Goal: Task Accomplishment & Management: Manage account settings

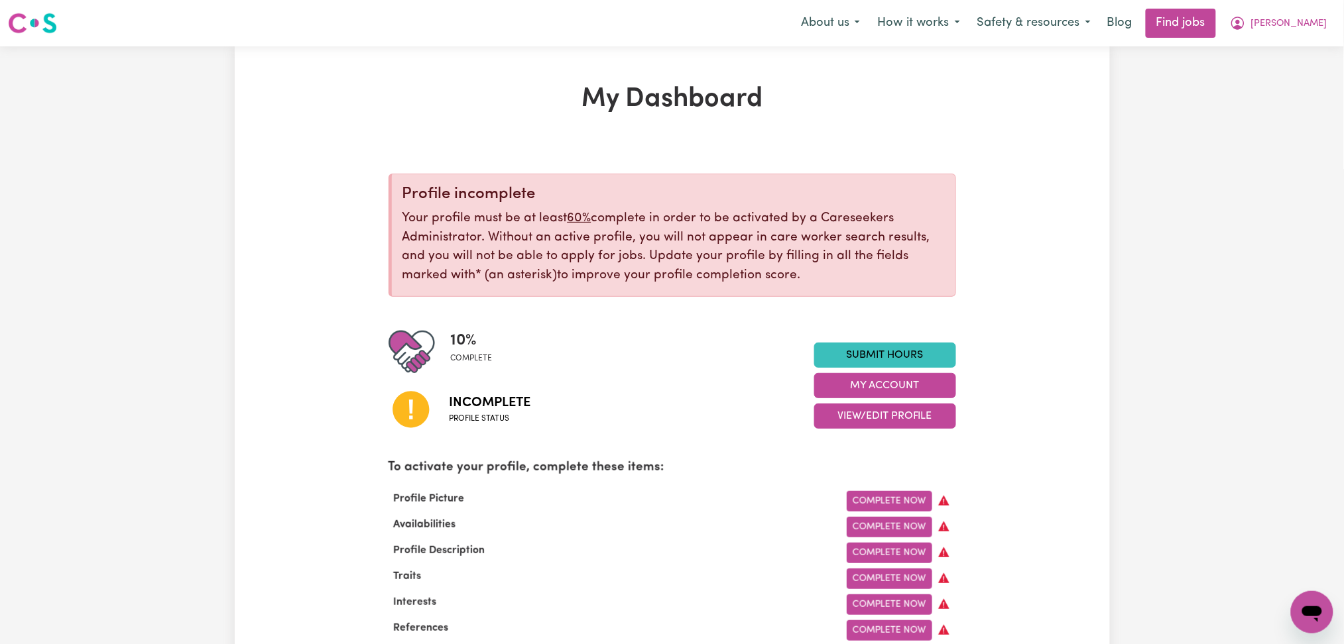
click at [1310, 4] on nav "Menu About us How it works Safety & resources Blog Find jobs [PERSON_NAME]" at bounding box center [672, 23] width 1344 height 46
click at [1304, 15] on button "[PERSON_NAME]" at bounding box center [1278, 23] width 115 height 28
click at [1275, 100] on link "Logout" at bounding box center [1282, 101] width 105 height 25
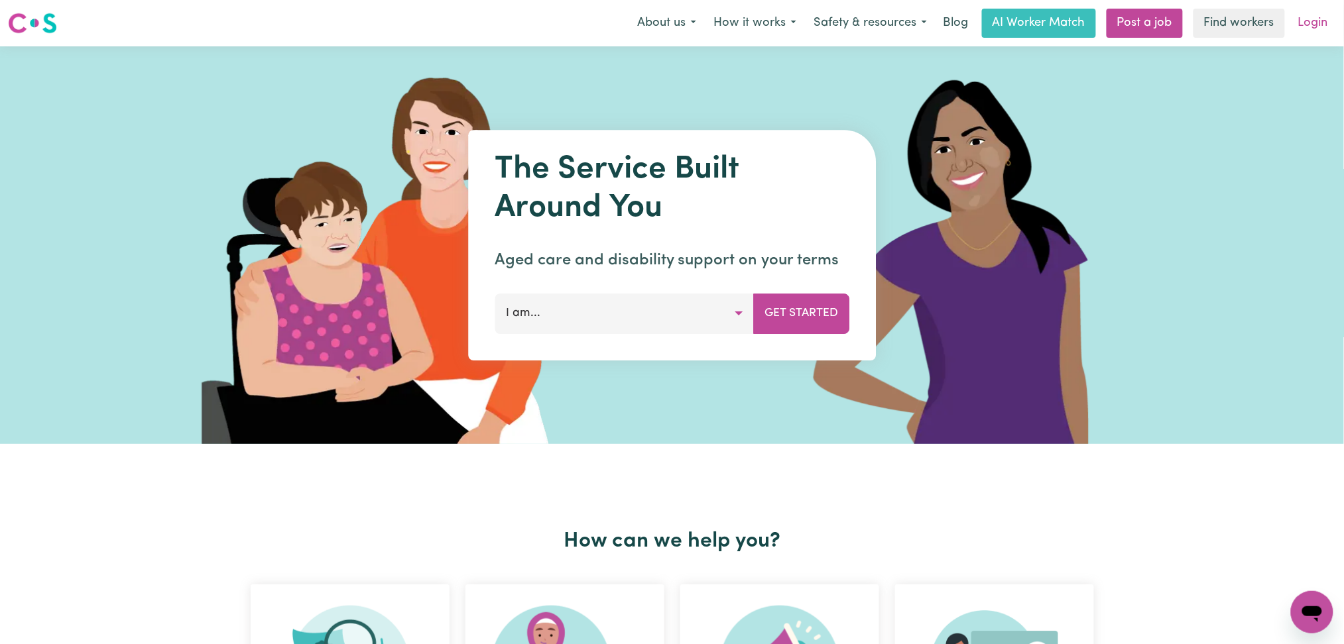
click at [1299, 17] on link "Login" at bounding box center [1313, 23] width 46 height 29
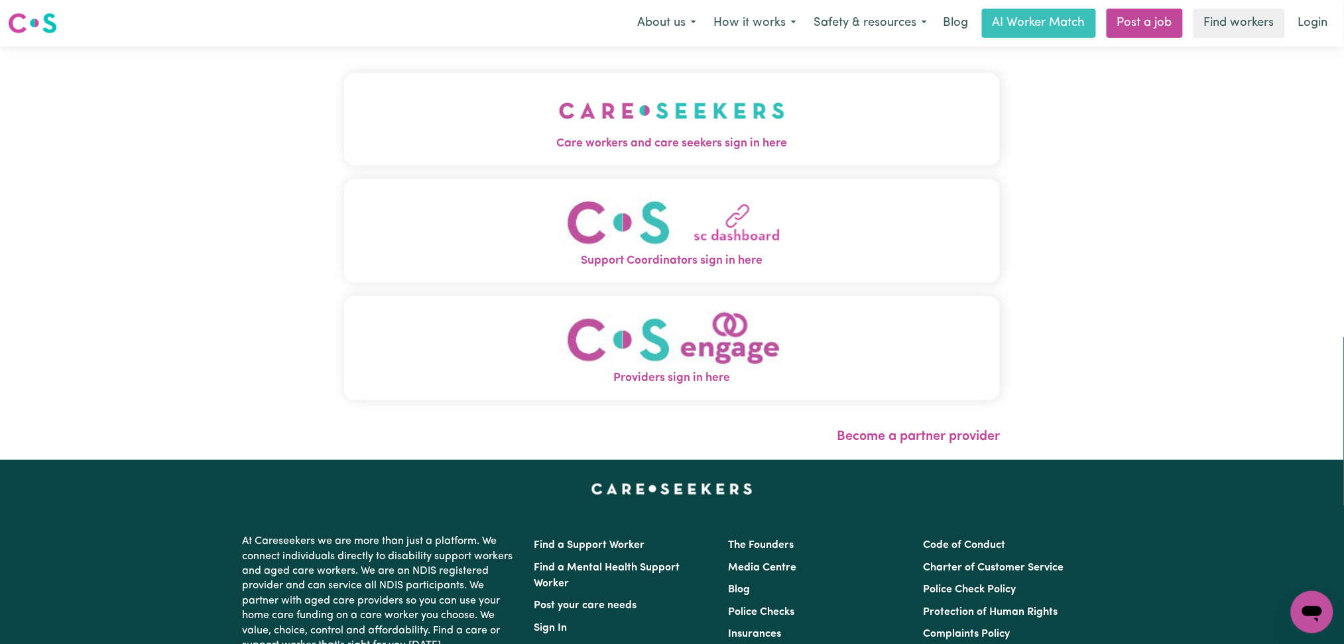
click at [619, 112] on div "Care workers and care seekers sign in here Support Coordinators sign in here Pr…" at bounding box center [672, 253] width 672 height 414
click at [495, 111] on button "Care workers and care seekers sign in here" at bounding box center [672, 119] width 656 height 93
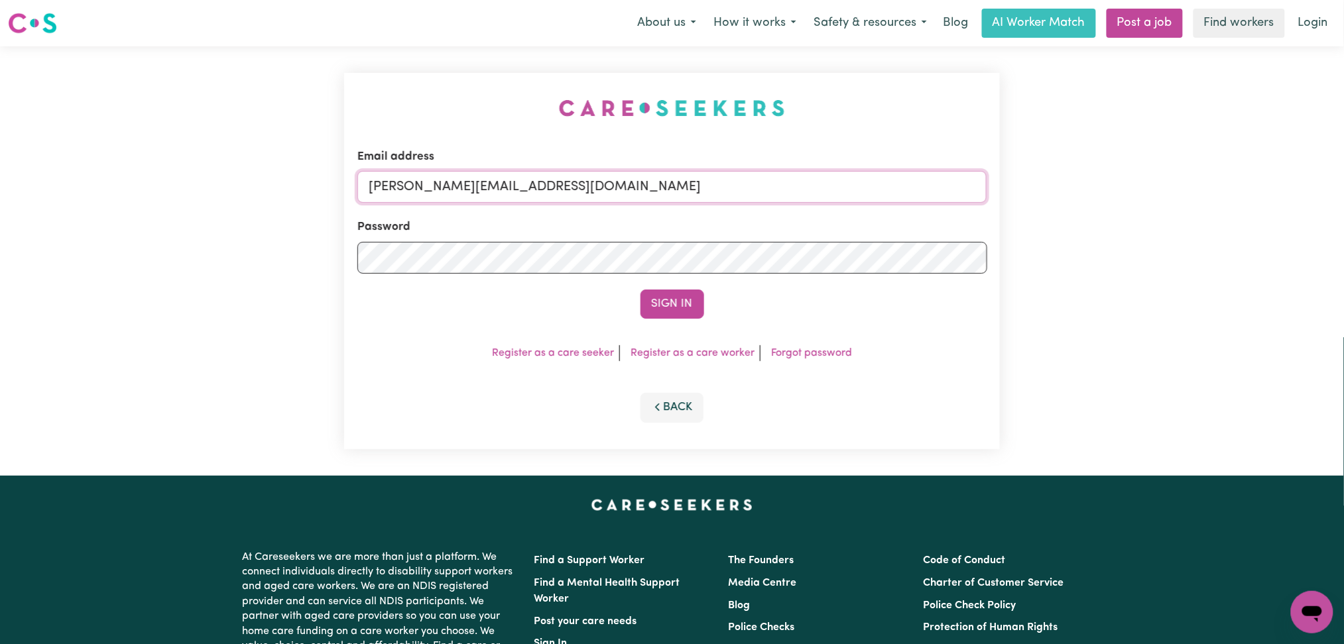
click at [548, 183] on input "[PERSON_NAME][EMAIL_ADDRESS][DOMAIN_NAME]" at bounding box center [672, 187] width 630 height 32
drag, startPoint x: 439, startPoint y: 178, endPoint x: 756, endPoint y: 207, distance: 317.5
click at [756, 207] on form "Email address Superuser~[EMAIL_ADDRESS][DOMAIN_NAME] Password Sign In" at bounding box center [672, 233] width 630 height 170
type input "Superuser~[EMAIL_ADDRESS][DOMAIN_NAME]"
click at [674, 307] on button "Sign In" at bounding box center [672, 304] width 64 height 29
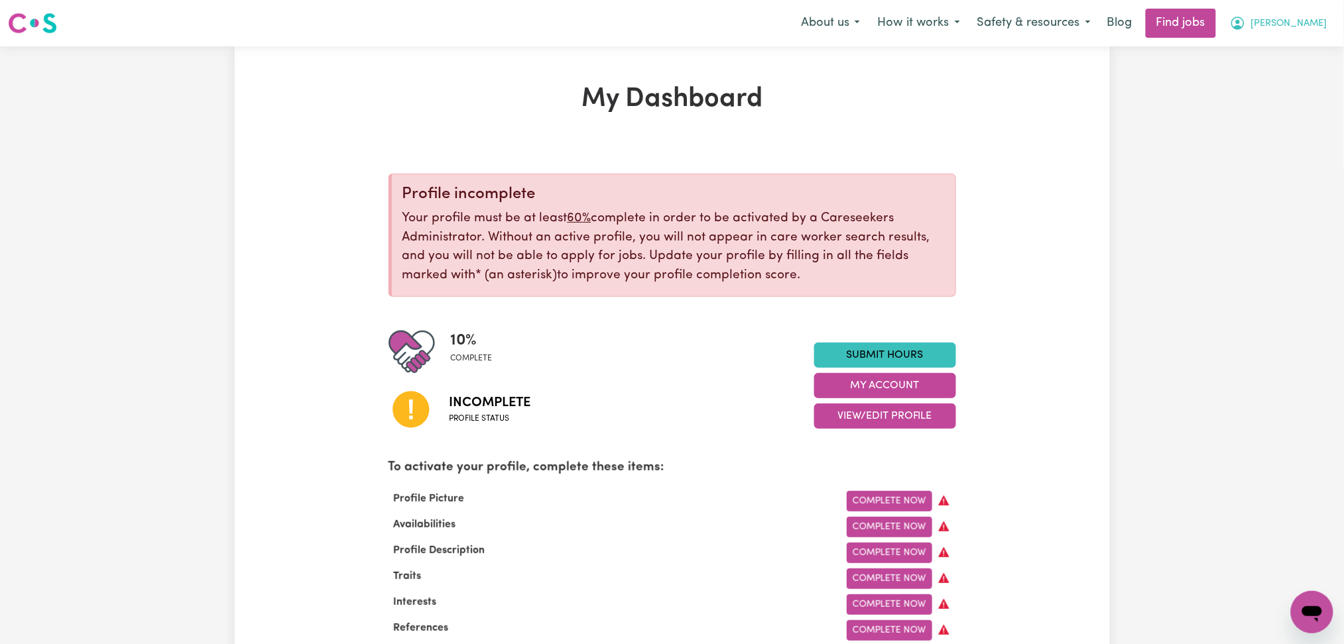
click at [1330, 21] on button "[PERSON_NAME]" at bounding box center [1278, 23] width 115 height 28
click at [1287, 101] on link "Logout" at bounding box center [1282, 101] width 105 height 25
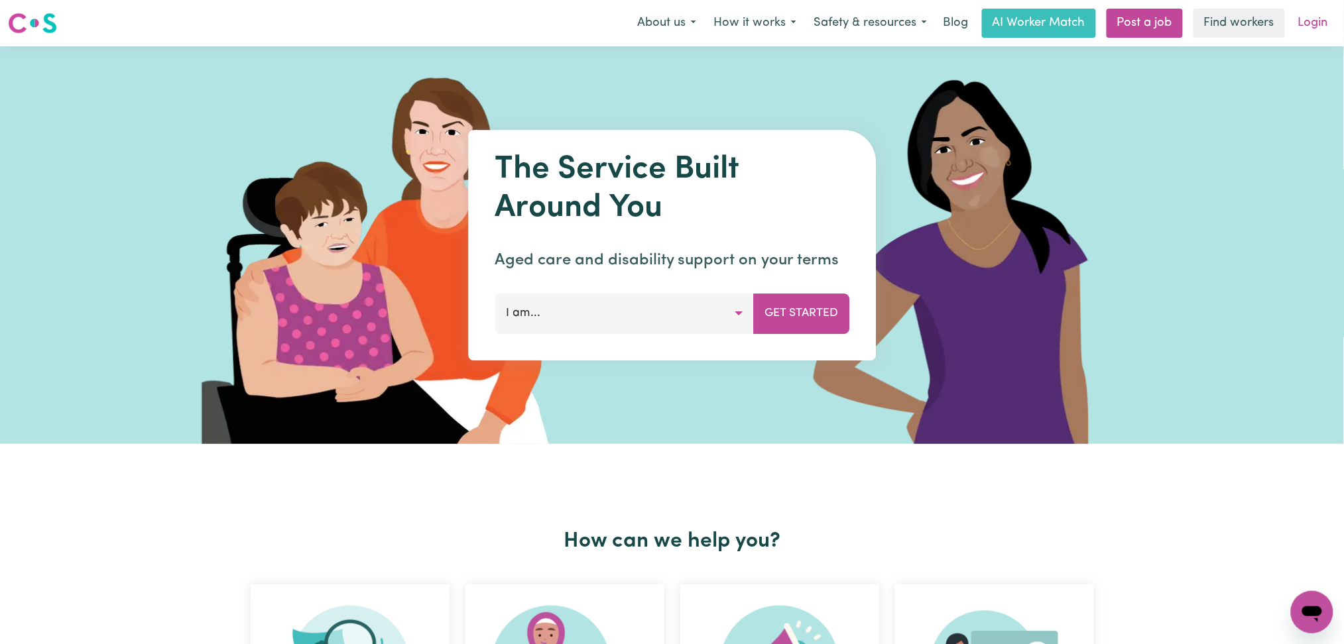
click at [1321, 26] on link "Login" at bounding box center [1313, 23] width 46 height 29
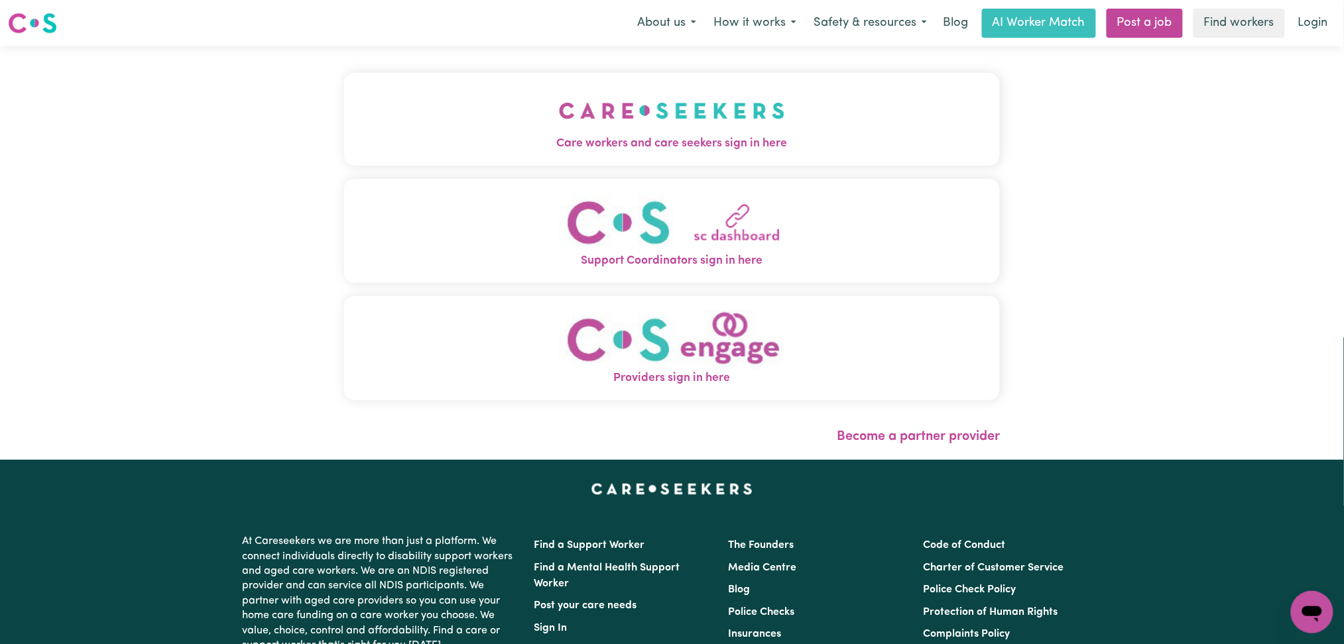
click at [448, 133] on div "Care workers and care seekers sign in here Support Coordinators sign in here Pr…" at bounding box center [672, 253] width 672 height 414
click at [416, 86] on button "Care workers and care seekers sign in here" at bounding box center [672, 119] width 656 height 93
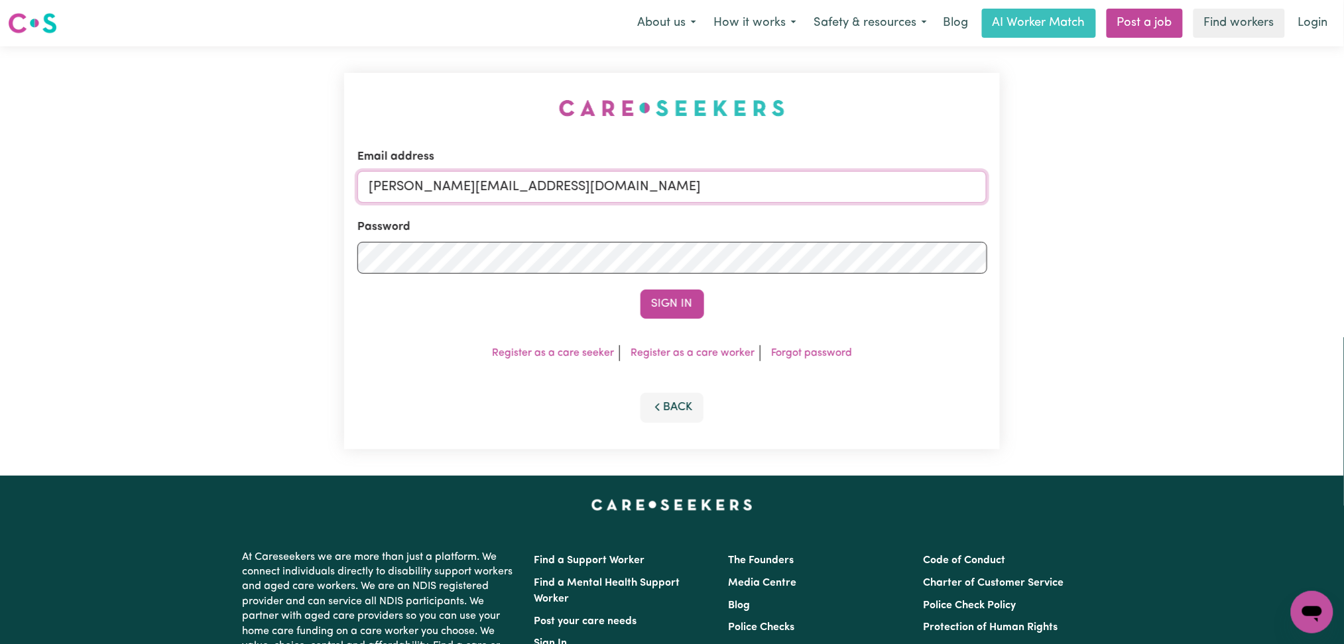
drag, startPoint x: 461, startPoint y: 178, endPoint x: 477, endPoint y: 202, distance: 29.2
click at [461, 178] on input "[PERSON_NAME][EMAIL_ADDRESS][DOMAIN_NAME]" at bounding box center [672, 187] width 630 height 32
drag, startPoint x: 437, startPoint y: 182, endPoint x: 747, endPoint y: 182, distance: 309.6
click at [747, 182] on input "Superuser~[EMAIL_ADDRESS][DOMAIN_NAME]" at bounding box center [672, 187] width 630 height 32
type input "Superuser~[EMAIL_ADDRESS][DOMAIN_NAME]"
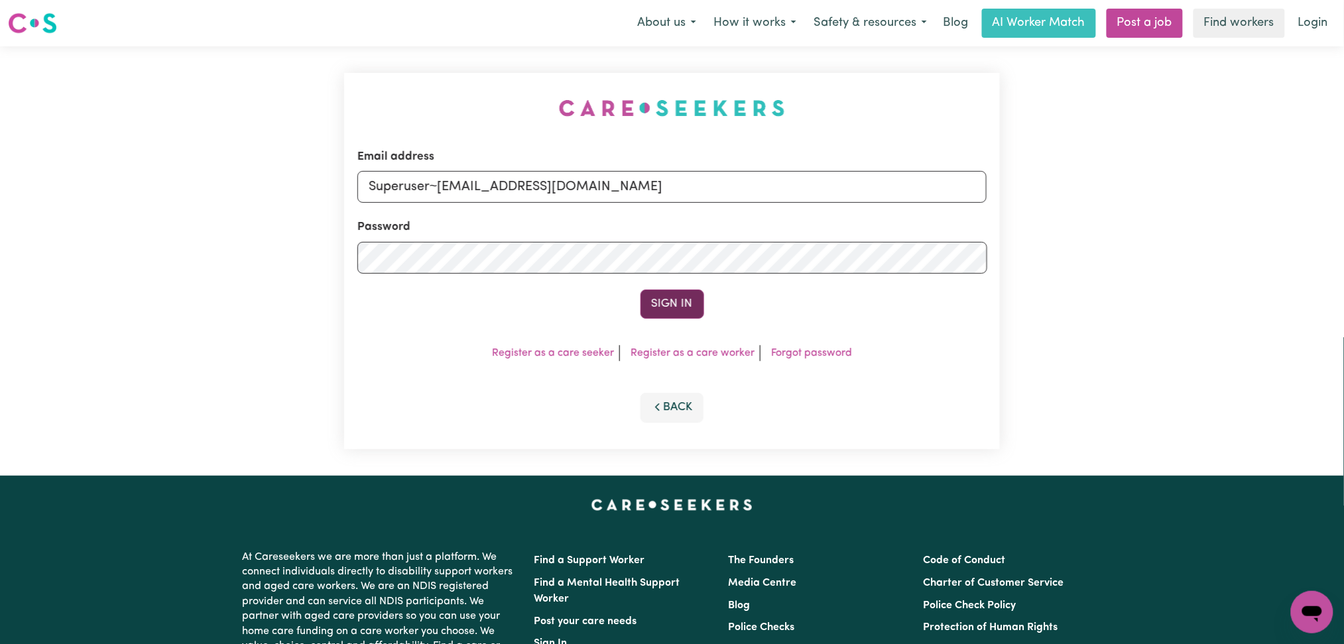
click at [681, 306] on button "Sign In" at bounding box center [672, 304] width 64 height 29
